Goal: Check status: Check status

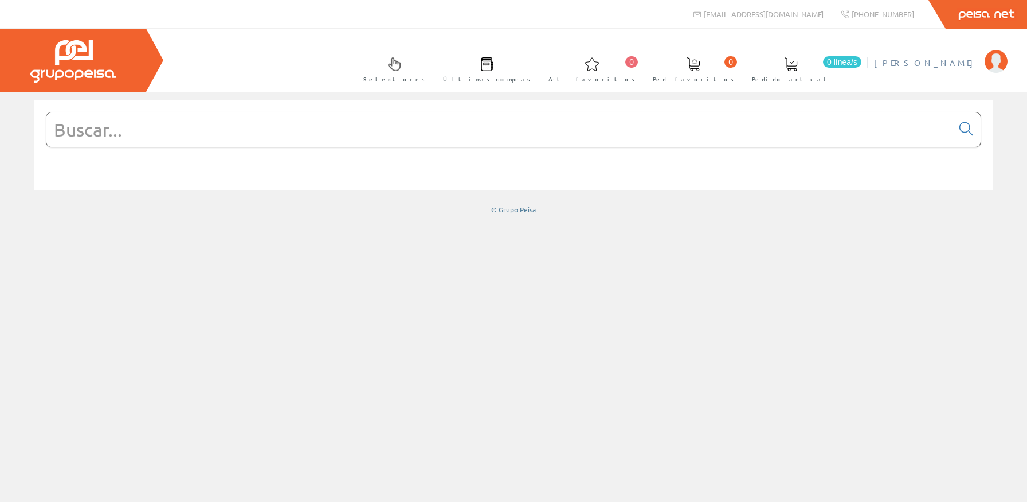
click at [935, 64] on span "[PERSON_NAME]" at bounding box center [926, 62] width 105 height 11
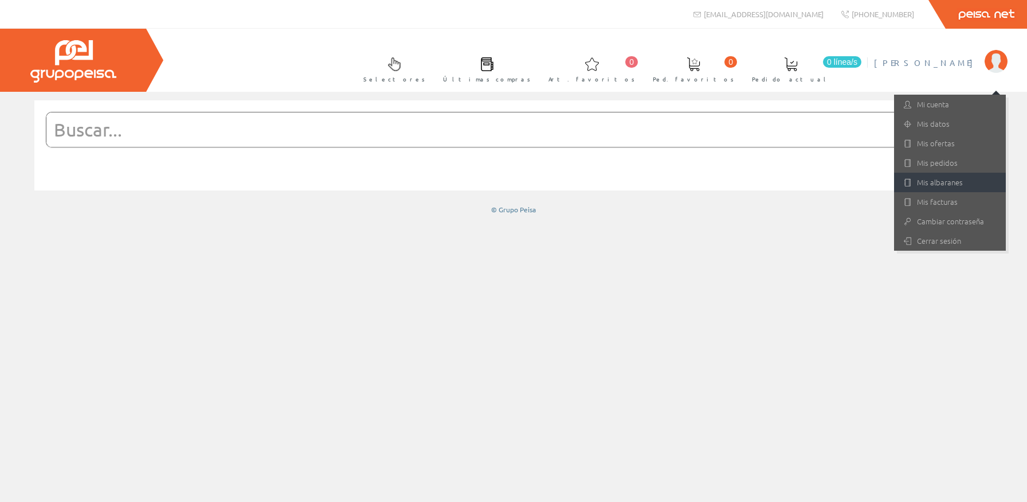
click at [941, 183] on link "Mis albaranes" at bounding box center [950, 182] width 112 height 19
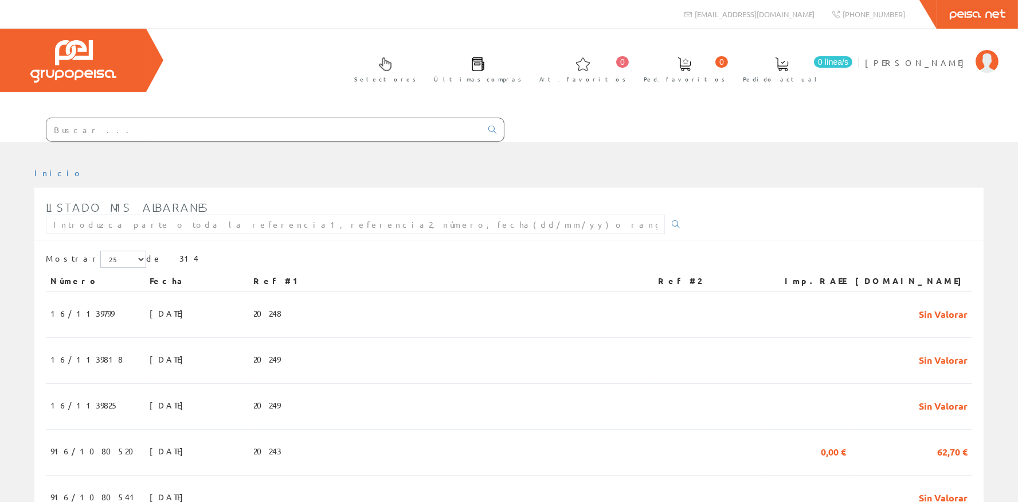
click at [88, 234] on div "Listado mis albaranes" at bounding box center [366, 216] width 641 height 45
drag, startPoint x: 88, startPoint y: 229, endPoint x: 92, endPoint y: 220, distance: 9.5
click at [88, 228] on input "text" at bounding box center [355, 223] width 619 height 19
type input "16/1140211"
click at [100, 250] on select "5 15 25" at bounding box center [123, 258] width 46 height 17
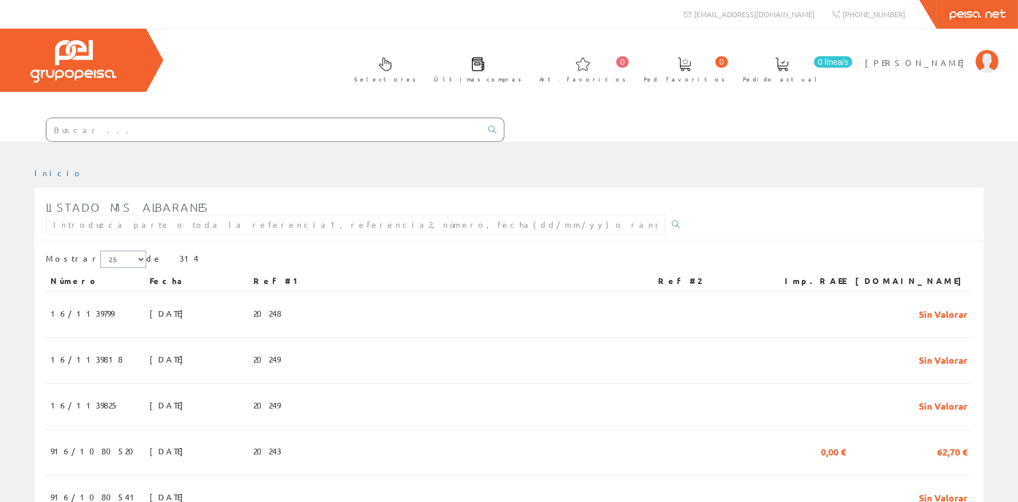
click option "25" at bounding box center [0, 0] width 0 height 0
click at [938, 58] on span "[PERSON_NAME]" at bounding box center [917, 62] width 105 height 11
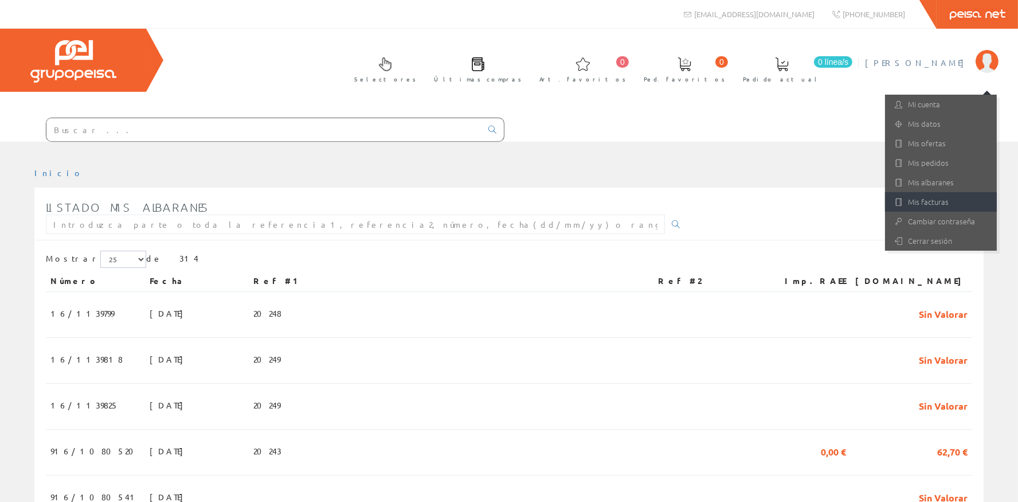
click at [946, 203] on link "Mis facturas" at bounding box center [941, 201] width 112 height 19
